Goal: Find specific page/section: Find specific page/section

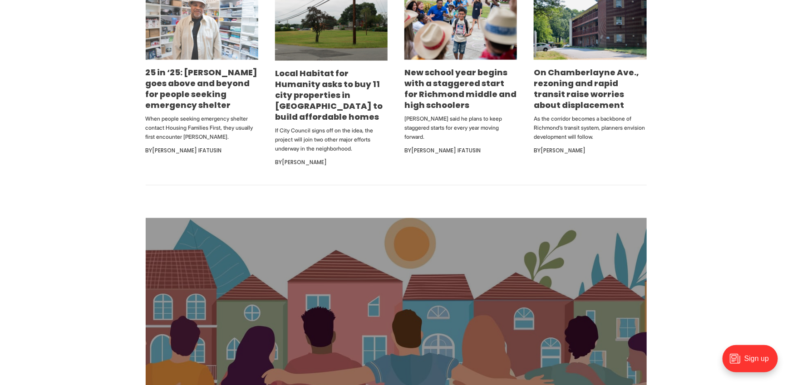
scroll to position [622, 0]
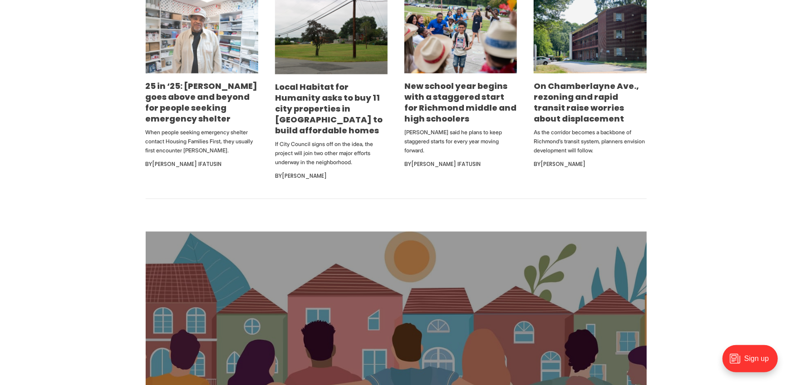
click at [191, 50] on img at bounding box center [202, 36] width 113 height 75
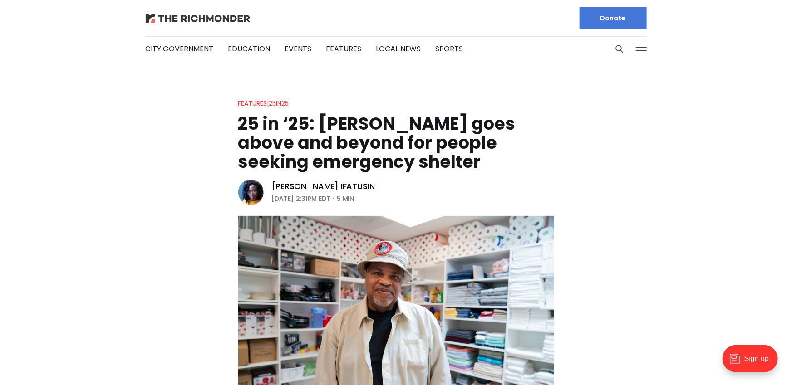
click at [203, 17] on img at bounding box center [198, 18] width 104 height 9
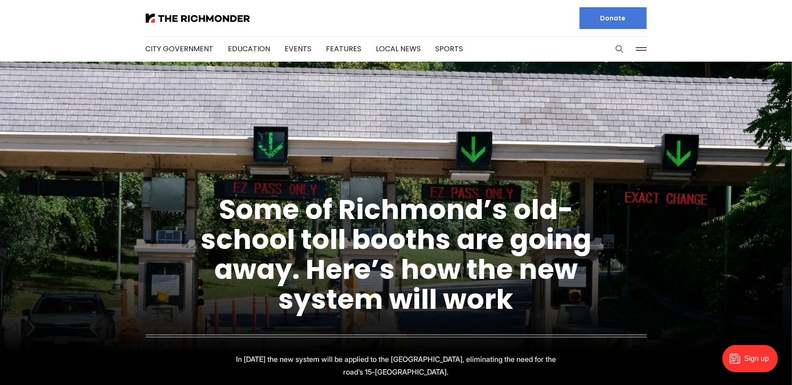
click at [613, 48] on button "Search this site" at bounding box center [620, 49] width 14 height 14
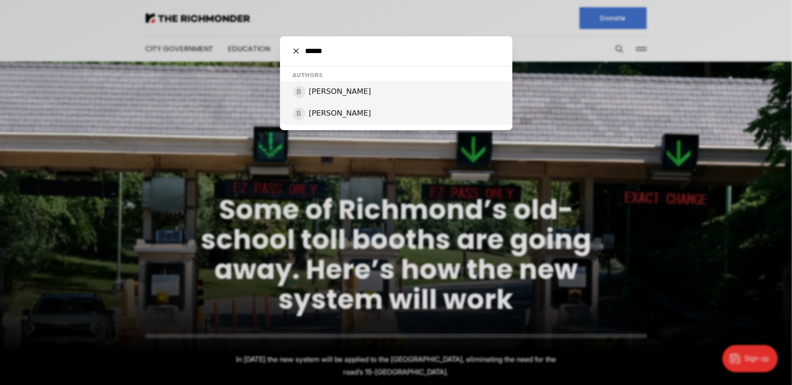
type input "******"
click at [357, 120] on div "B Benton Graham" at bounding box center [396, 114] width 232 height 22
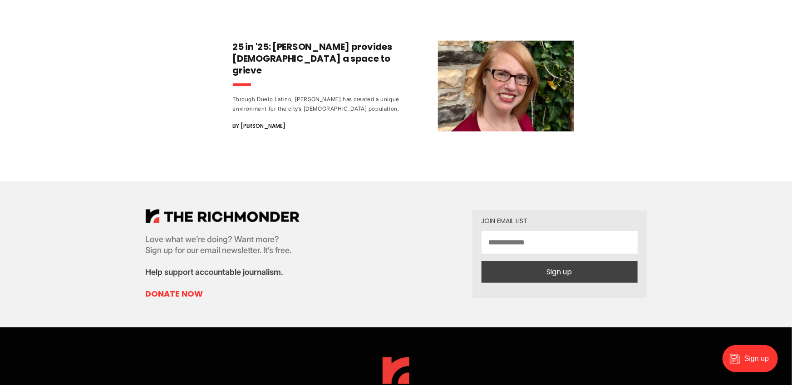
scroll to position [524, 0]
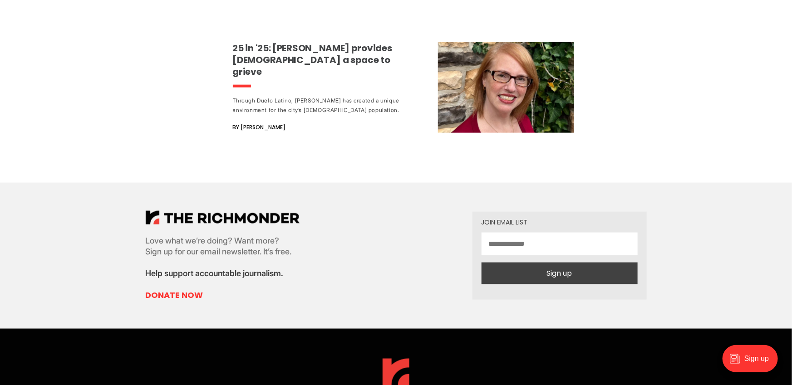
click at [265, 122] on span "By Benton Graham" at bounding box center [259, 127] width 53 height 11
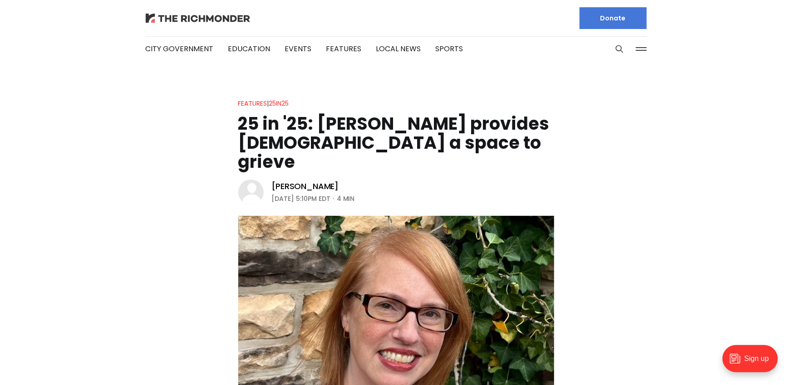
click at [186, 20] on img at bounding box center [198, 18] width 104 height 9
